Goal: Navigation & Orientation: Understand site structure

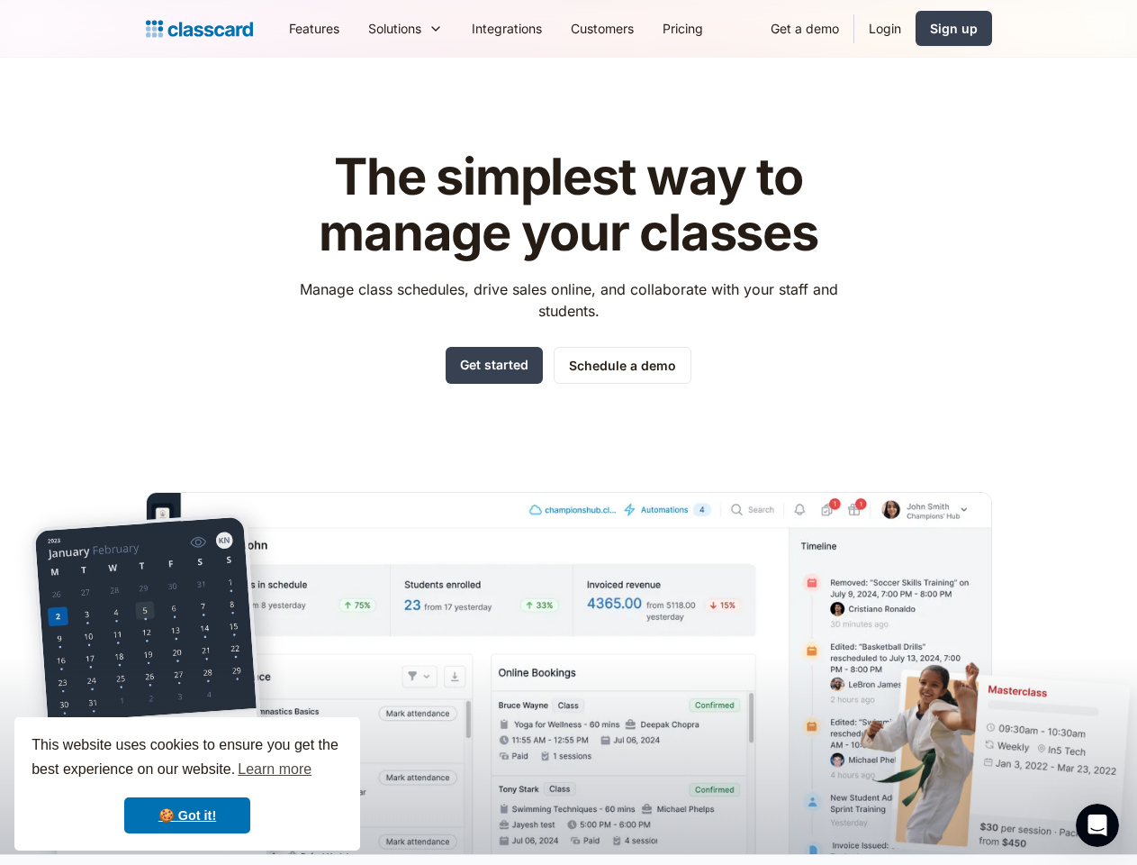
click at [568, 432] on div "The simplest way to manage your classes Manage class schedules, drive sales onl…" at bounding box center [569, 487] width 847 height 733
click at [187, 783] on div "This website uses cookies to ensure you get the best experience on our website.…" at bounding box center [187, 783] width 346 height 133
click at [633, 28] on nav "Features Resources Blog The latest industry news, updates and info. Customer st…" at bounding box center [634, 28] width 718 height 41
click at [354, 28] on div "Solutions Sports academy Swim school Dance studio Gymnastics Music school Marti…" at bounding box center [406, 28] width 104 height 41
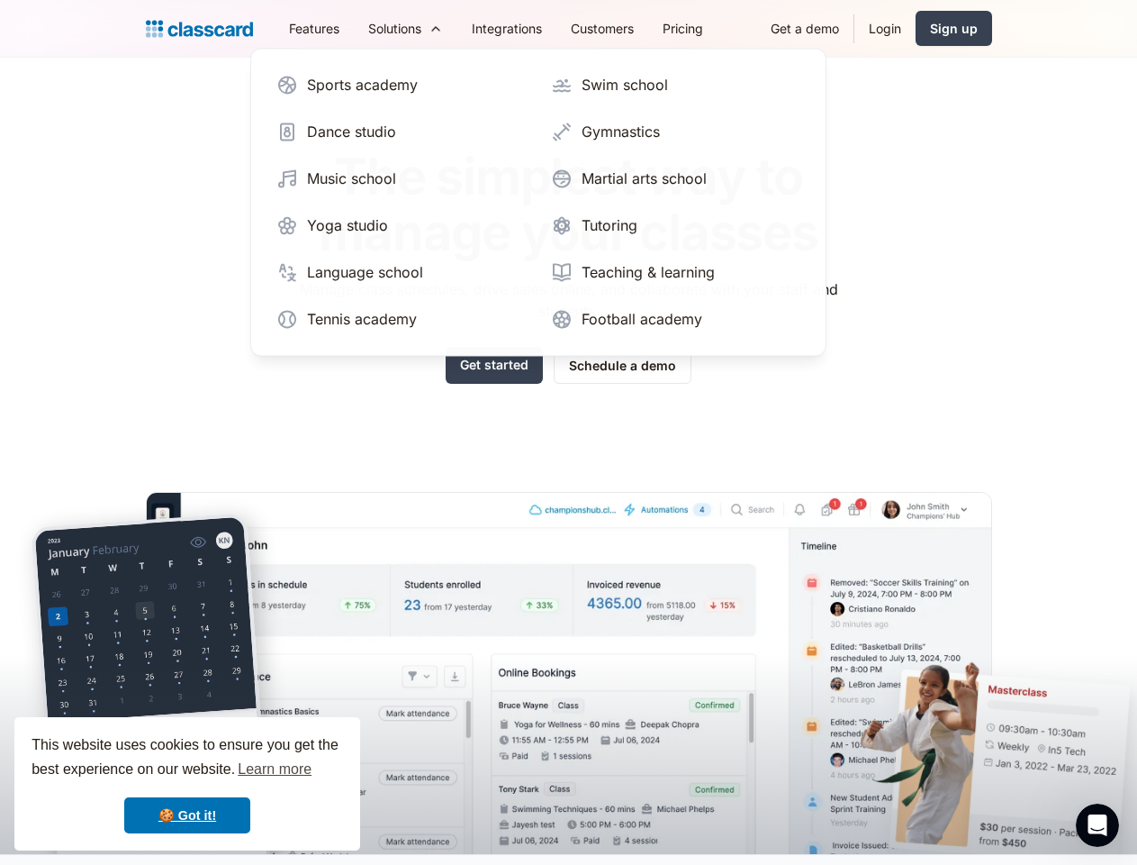
click at [1098, 825] on icon "Open Intercom Messenger" at bounding box center [1098, 825] width 30 height 30
